Goal: Information Seeking & Learning: Learn about a topic

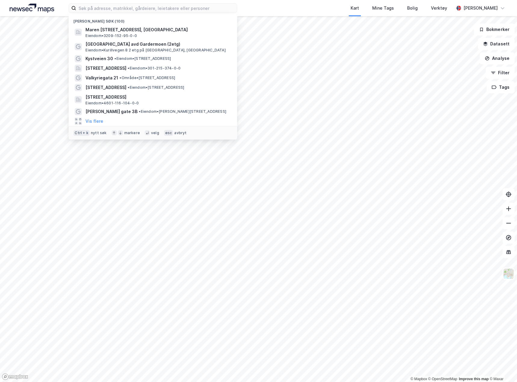
click at [96, 8] on input at bounding box center [156, 8] width 161 height 9
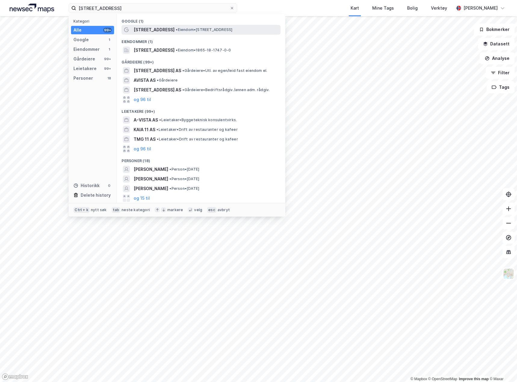
type input "[STREET_ADDRESS]"
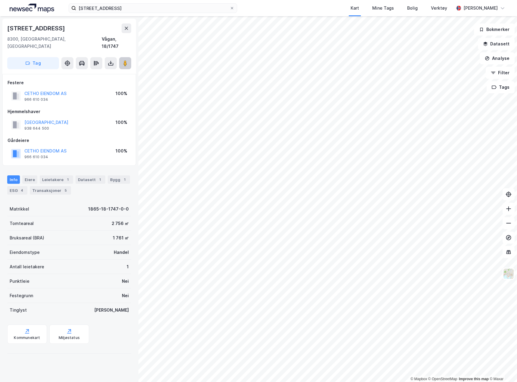
click at [126, 60] on button at bounding box center [125, 63] width 12 height 12
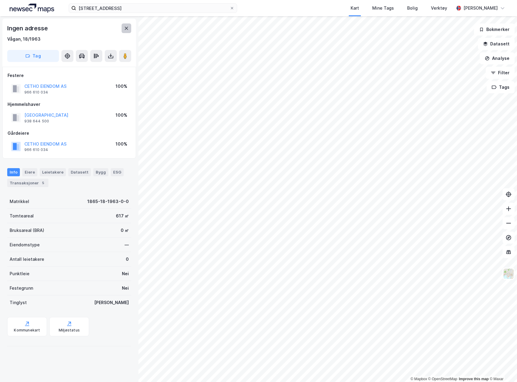
click at [126, 30] on icon at bounding box center [126, 28] width 5 height 5
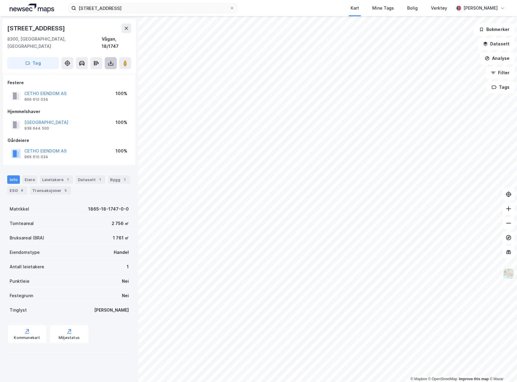
click at [111, 60] on icon at bounding box center [111, 63] width 6 height 6
click at [87, 73] on div "Last ned grunnbok" at bounding box center [81, 75] width 35 height 5
click at [76, 73] on div "Last ned grunnbok" at bounding box center [81, 75] width 35 height 5
click at [65, 21] on div "[STREET_ADDRESS]" at bounding box center [69, 46] width 134 height 55
click at [109, 60] on icon at bounding box center [111, 63] width 6 height 6
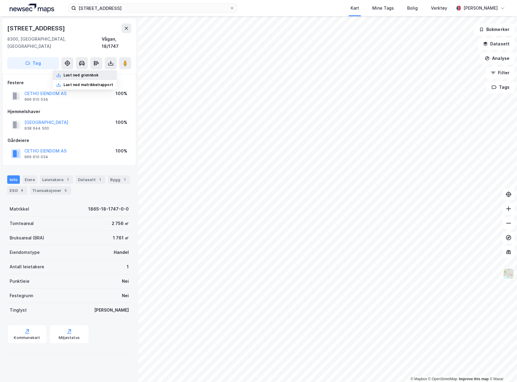
click at [83, 73] on div "Last ned grunnbok" at bounding box center [81, 75] width 35 height 5
click at [86, 80] on div "Last ned matrikkelrapport" at bounding box center [85, 85] width 64 height 10
click at [75, 26] on div "[STREET_ADDRESS]" at bounding box center [69, 28] width 124 height 10
click at [13, 186] on div "ESG 4" at bounding box center [17, 190] width 20 height 8
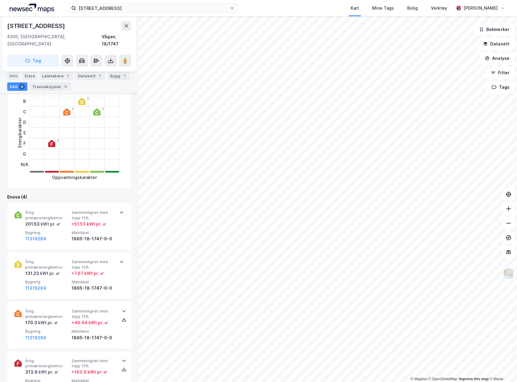
scroll to position [263, 0]
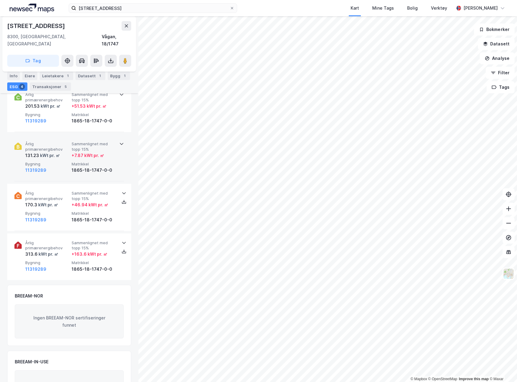
click at [57, 167] on div "11319289" at bounding box center [47, 170] width 44 height 7
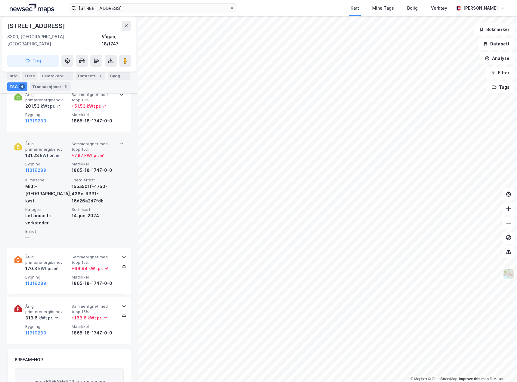
click at [63, 162] on span "Bygning" at bounding box center [47, 164] width 44 height 5
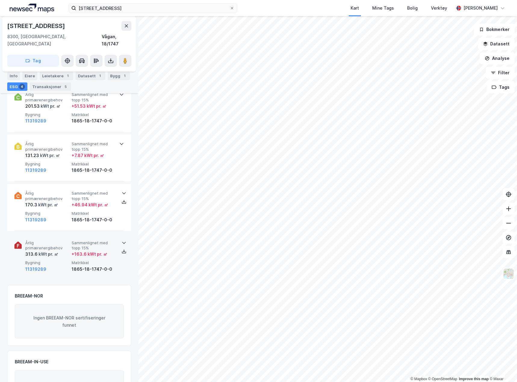
click at [52, 234] on div "Årlig primærenergibehov 313.6 kWt pr. ㎡ Sammenlignet med topp 15% + 163.6 kWt p…" at bounding box center [69, 257] width 110 height 47
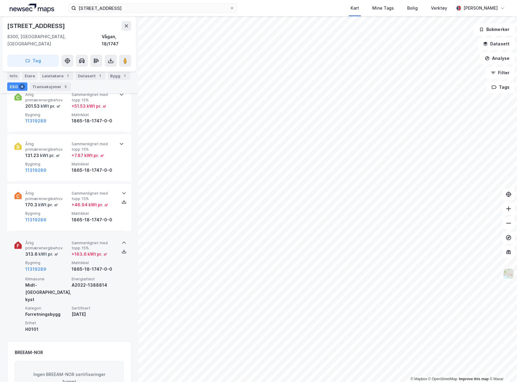
click at [58, 241] on span "Årlig primærenergibehov" at bounding box center [47, 246] width 44 height 11
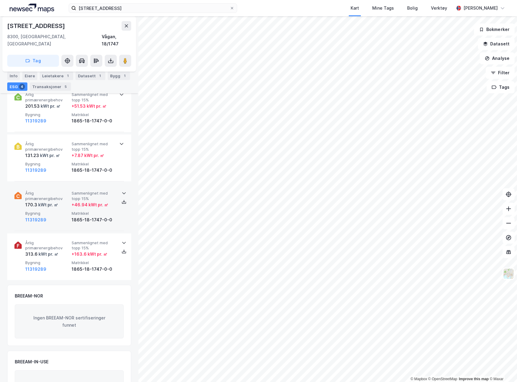
click at [60, 191] on span "Årlig primærenergibehov" at bounding box center [47, 196] width 44 height 11
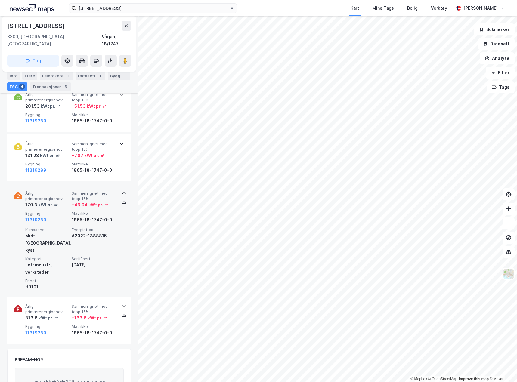
click at [60, 191] on span "Årlig primærenergibehov" at bounding box center [47, 196] width 44 height 11
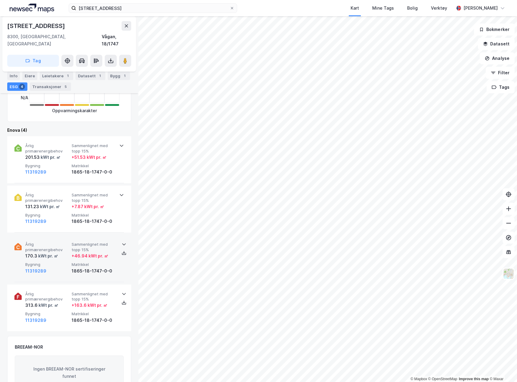
scroll to position [202, 0]
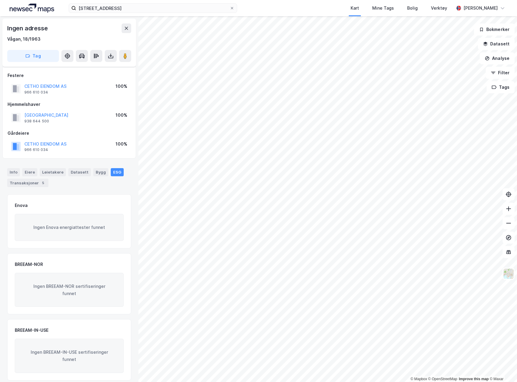
scroll to position [6, 0]
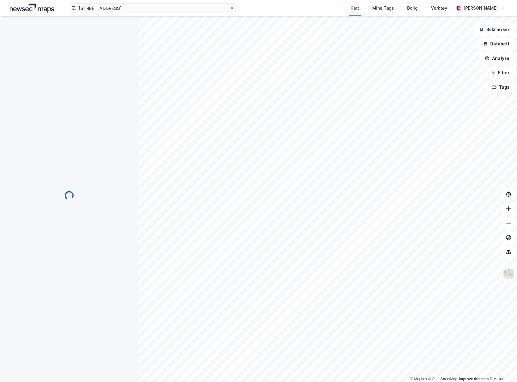
scroll to position [6, 0]
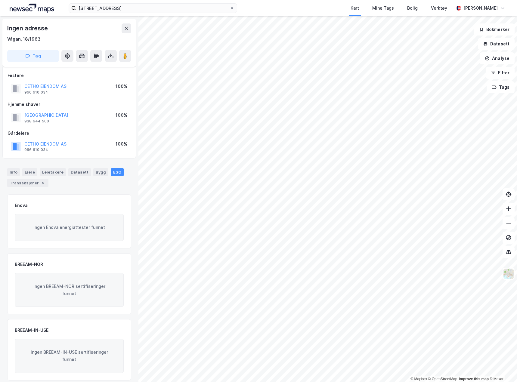
scroll to position [6, 0]
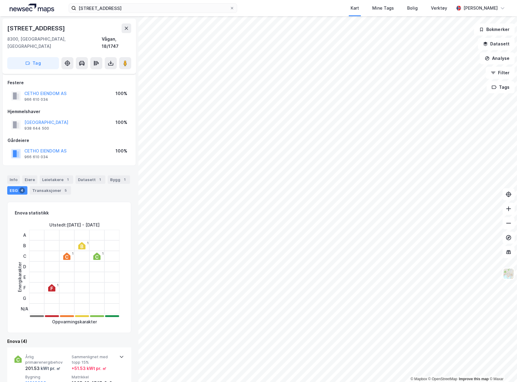
scroll to position [6, 0]
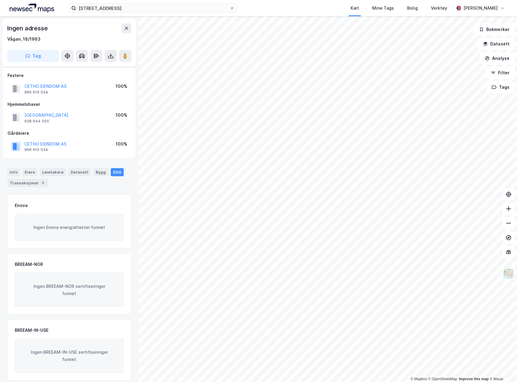
scroll to position [6, 0]
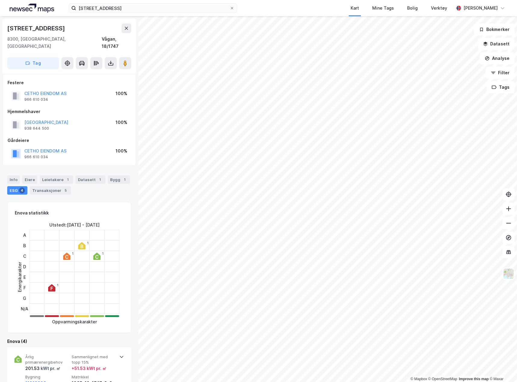
scroll to position [6, 0]
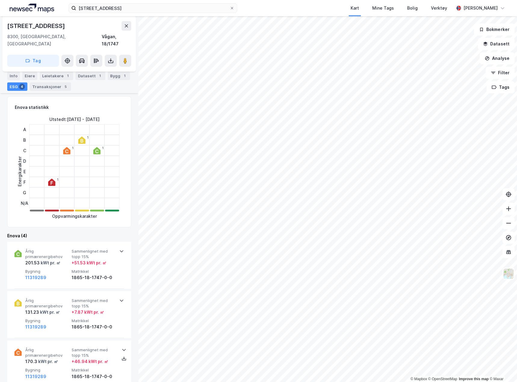
scroll to position [186, 0]
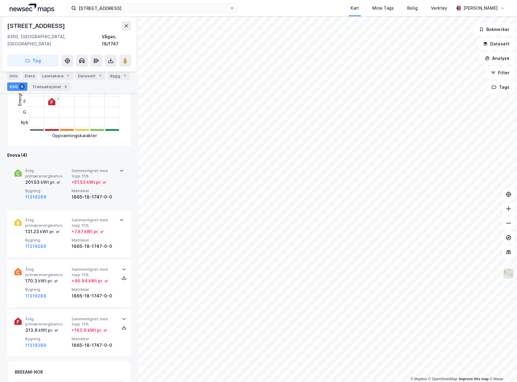
click at [51, 161] on div "Årlig primærenergibehov 201.53 kWt pr. ㎡ Sammenlignet med topp 15% + 51.53 kWt …" at bounding box center [69, 184] width 110 height 47
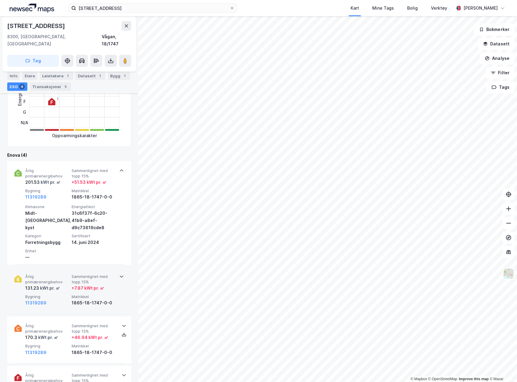
click at [64, 267] on div "Årlig primærenergibehov 131.23 kWt pr. ㎡ Sammenlignet med topp 15% + 7.87 kWt p…" at bounding box center [69, 290] width 110 height 47
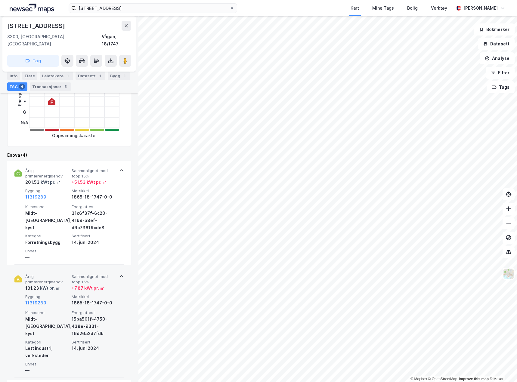
click at [64, 267] on div "Årlig primærenergibehov 131.23 kWt pr. ㎡ Sammenlignet med topp 15% + 7.87 kWt p…" at bounding box center [69, 322] width 110 height 111
